Goal: Task Accomplishment & Management: Manage account settings

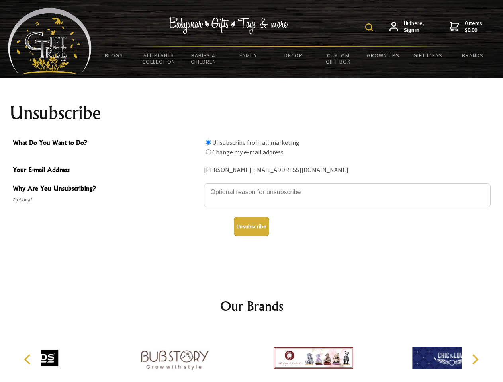
click at [370, 27] on img at bounding box center [369, 27] width 8 height 8
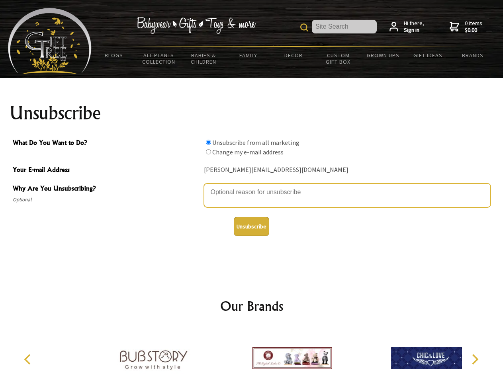
click at [251, 186] on textarea "Why Are You Unsubscribing?" at bounding box center [347, 195] width 286 height 24
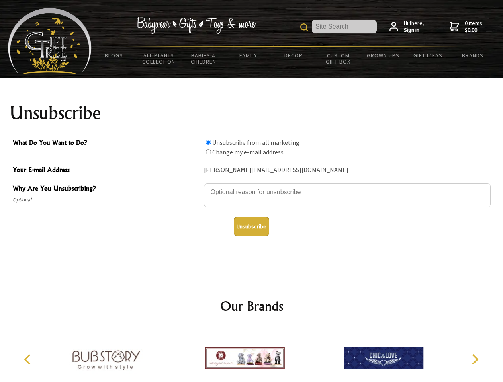
click at [208, 142] on input "What Do You Want to Do?" at bounding box center [208, 142] width 5 height 5
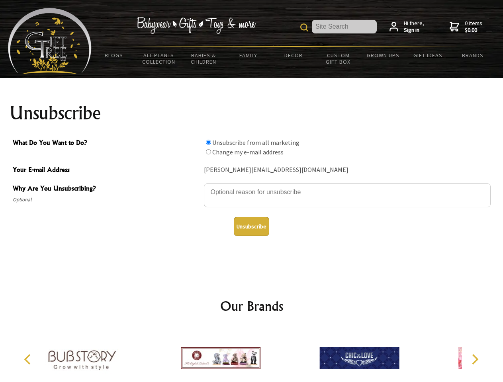
click at [208, 152] on input "What Do You Want to Do?" at bounding box center [208, 151] width 5 height 5
radio input "true"
click at [251, 226] on button "Unsubscribe" at bounding box center [251, 226] width 35 height 19
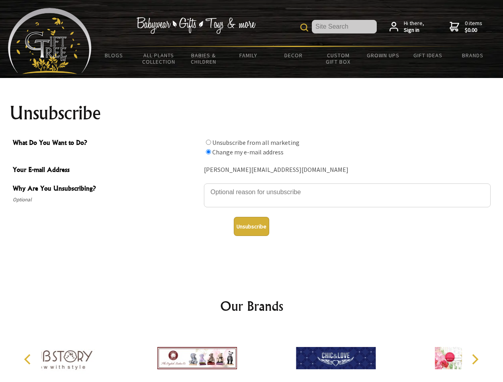
click at [266, 355] on div at bounding box center [335, 359] width 138 height 62
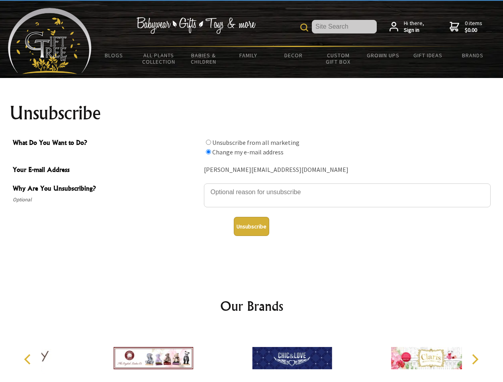
click at [29, 359] on icon "Previous" at bounding box center [28, 359] width 10 height 10
click at [474, 359] on icon "Next" at bounding box center [474, 359] width 10 height 10
